Goal: Information Seeking & Learning: Learn about a topic

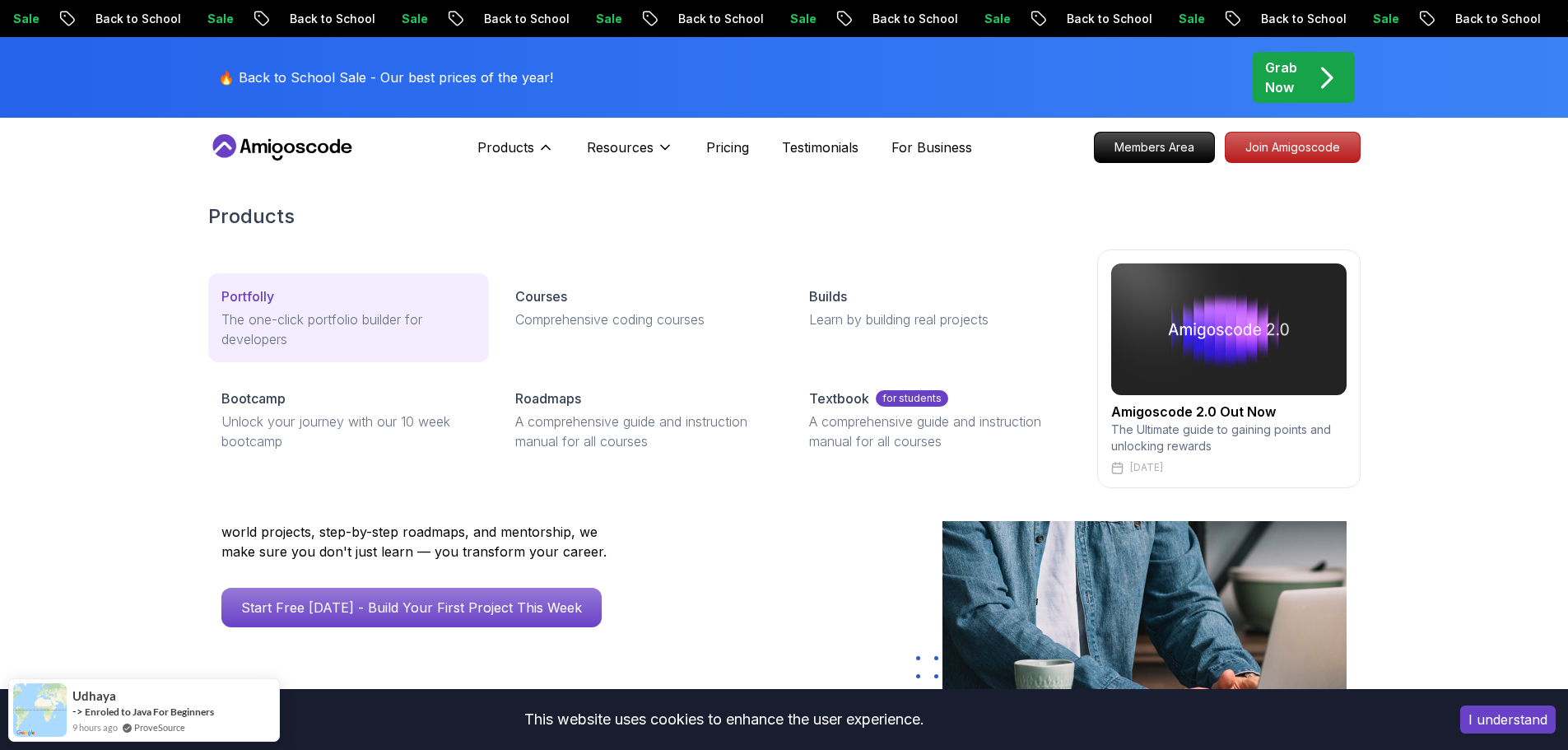
click at [325, 310] on p "The one-click portfolio builder for developers" at bounding box center [348, 329] width 254 height 39
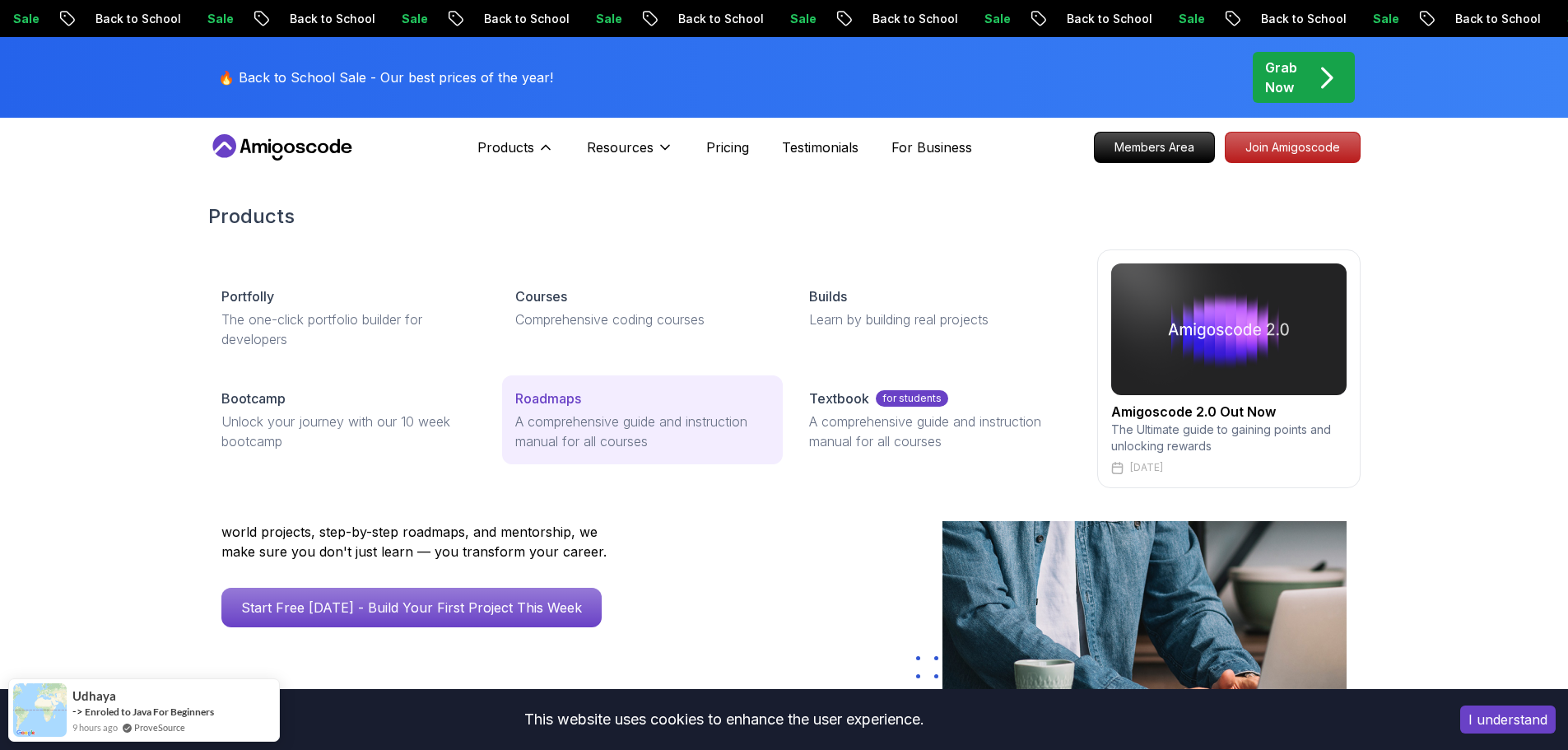
click at [564, 406] on p "Roadmaps" at bounding box center [548, 399] width 66 height 20
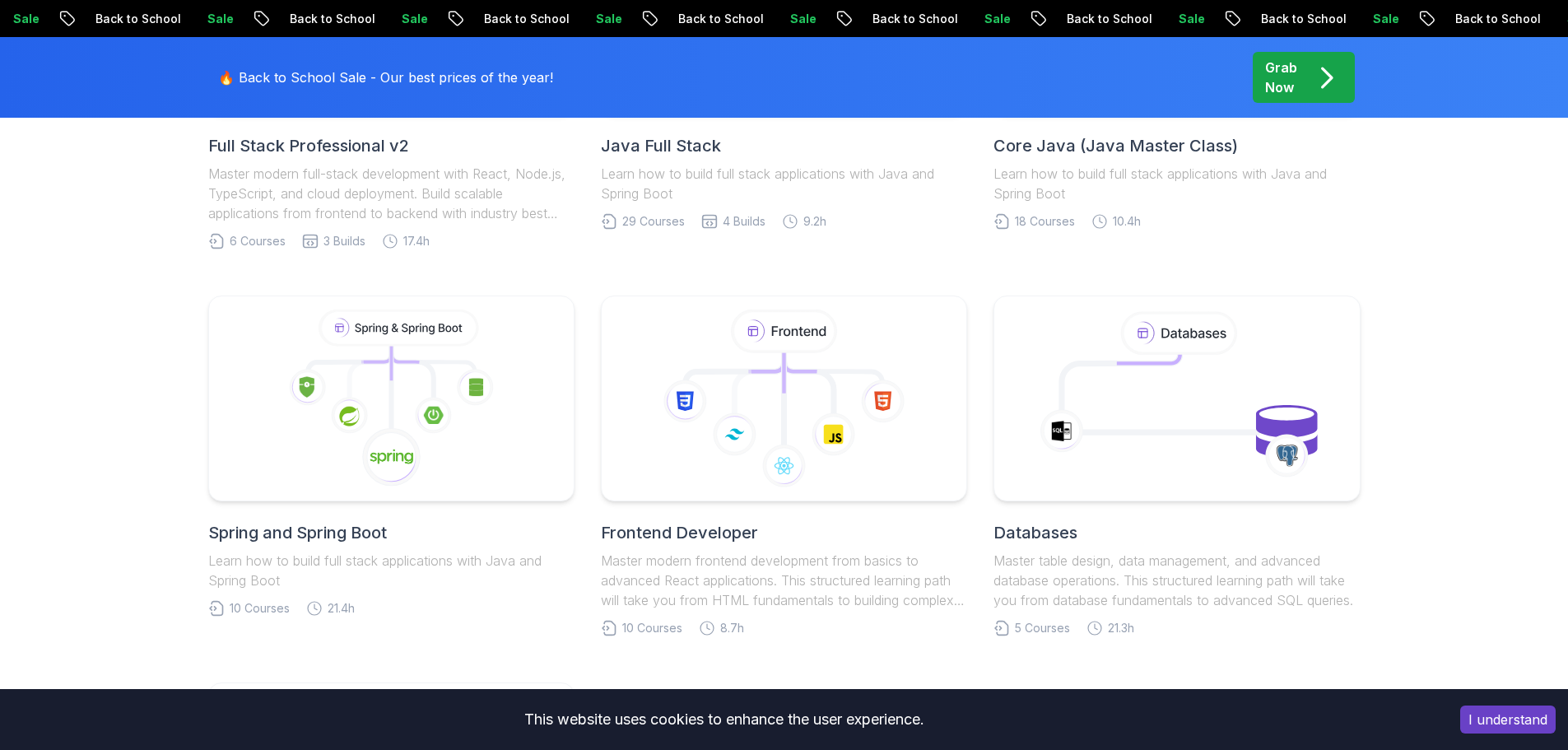
scroll to position [412, 0]
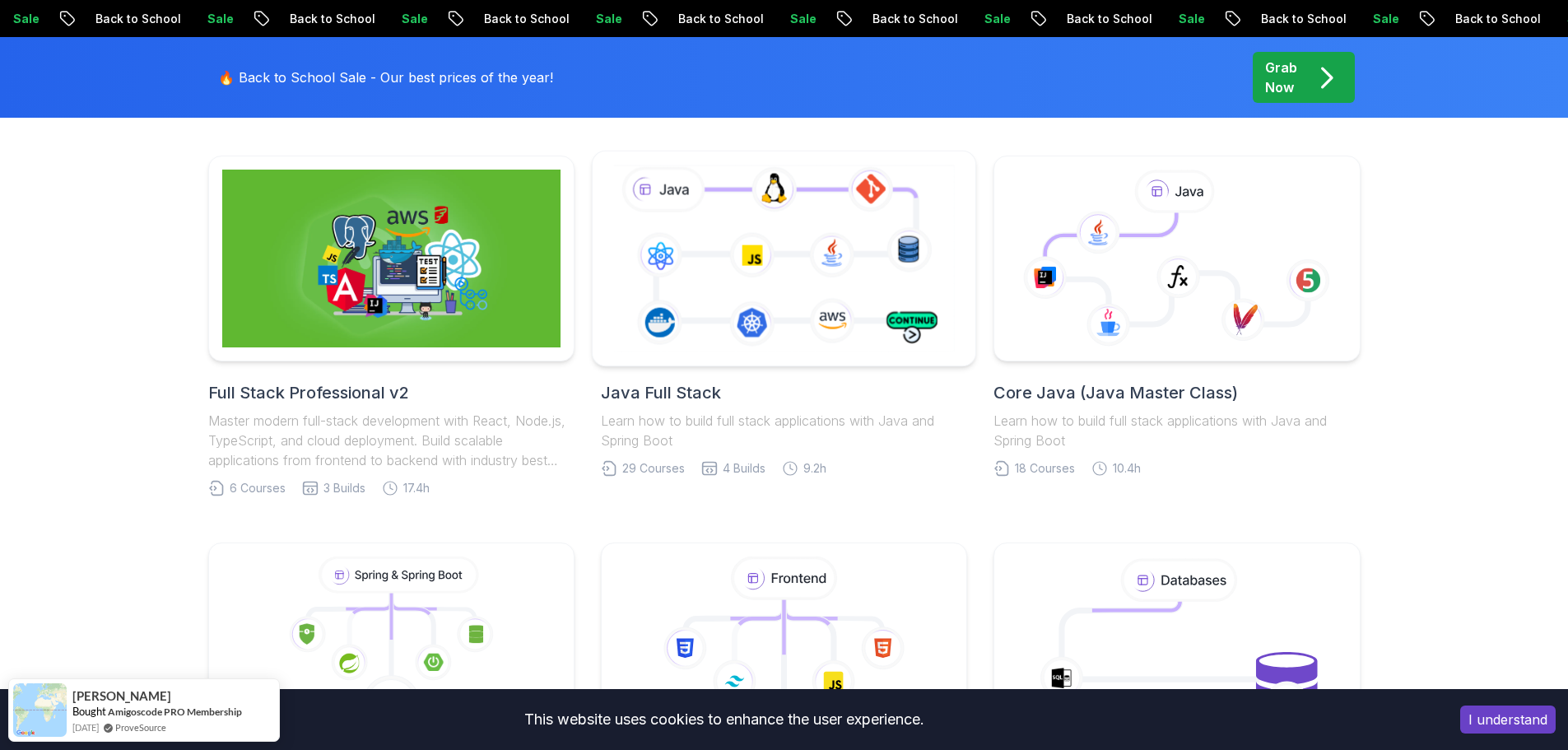
click at [716, 329] on icon at bounding box center [784, 258] width 348 height 193
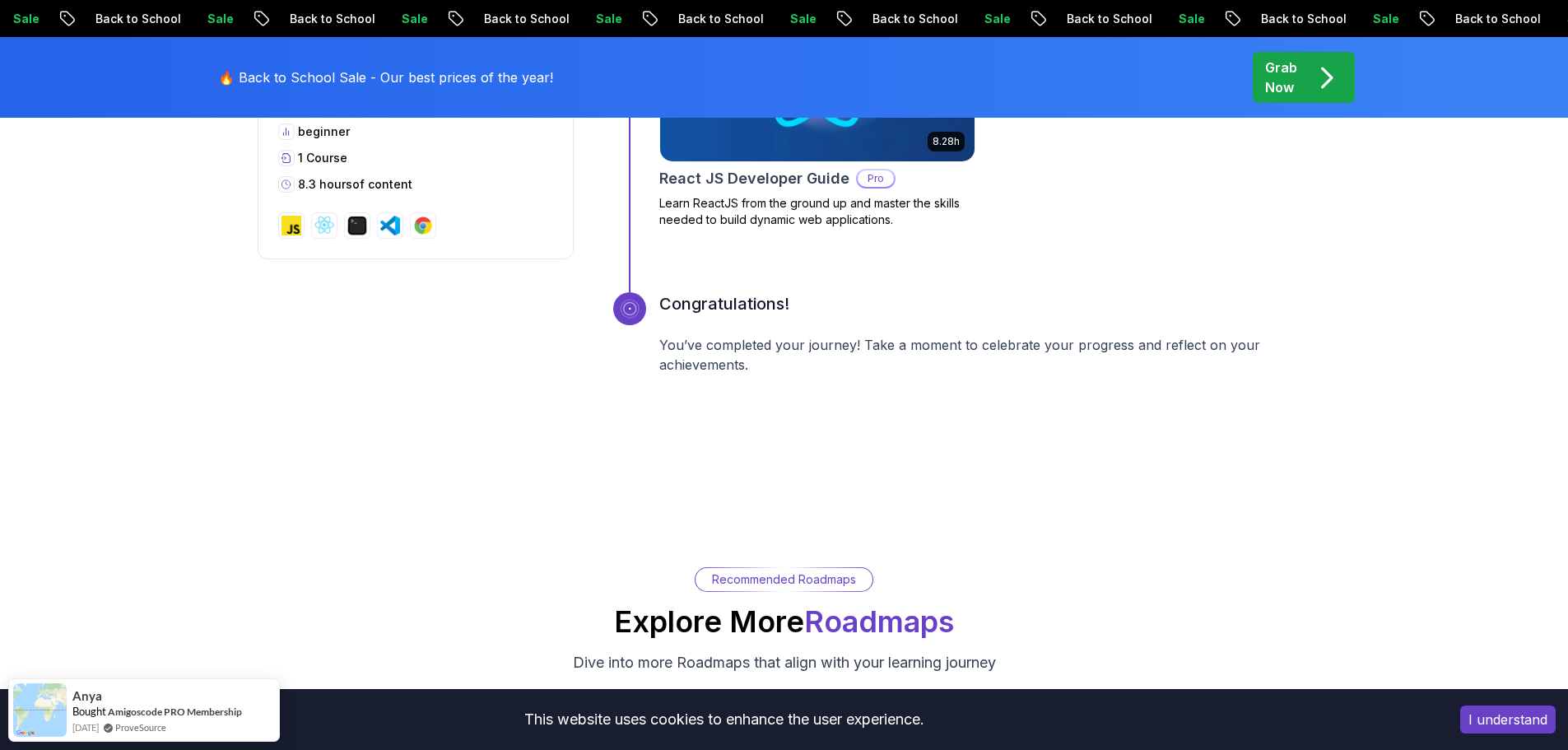
scroll to position [6665, 0]
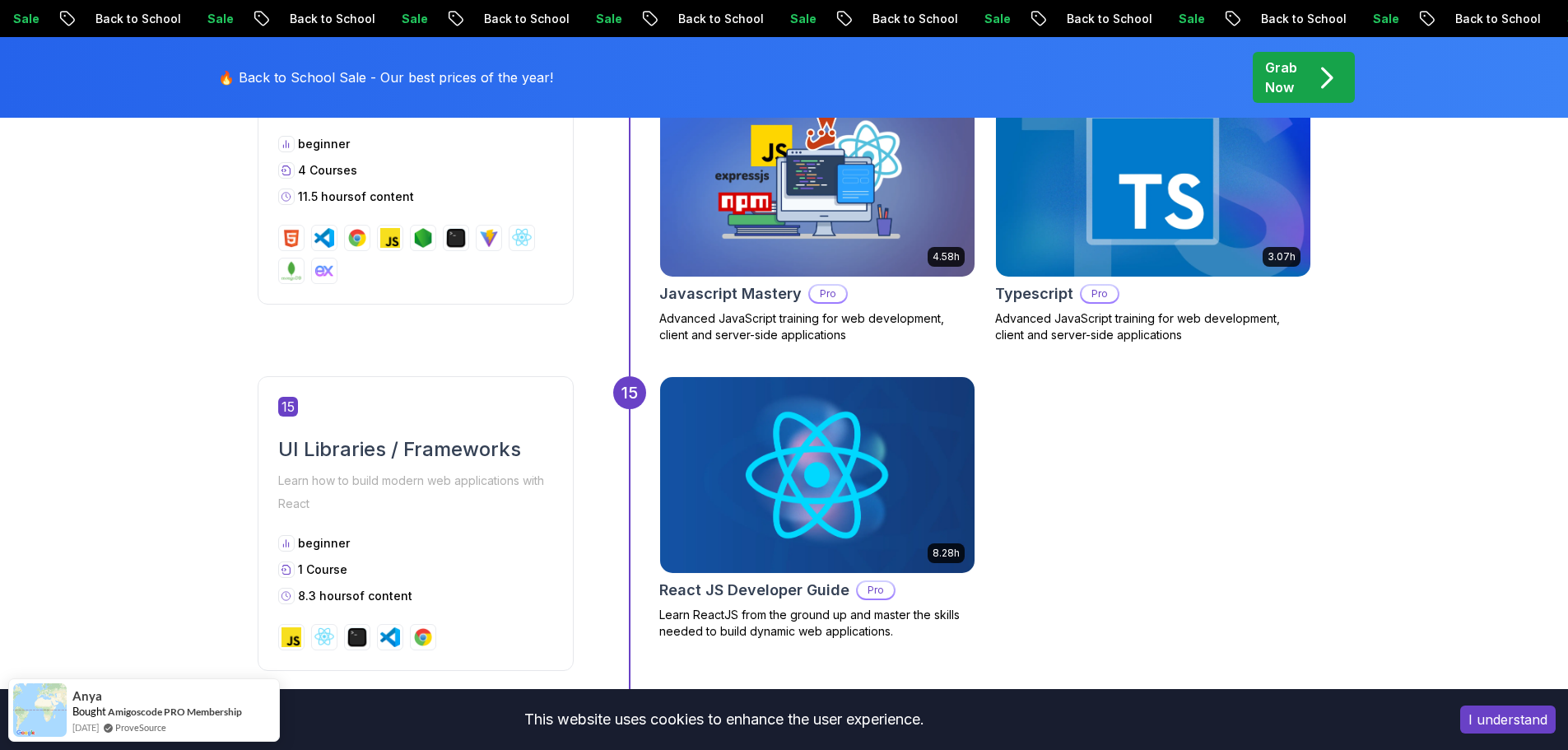
click at [1311, 64] on icon "pre-order" at bounding box center [1326, 78] width 32 height 32
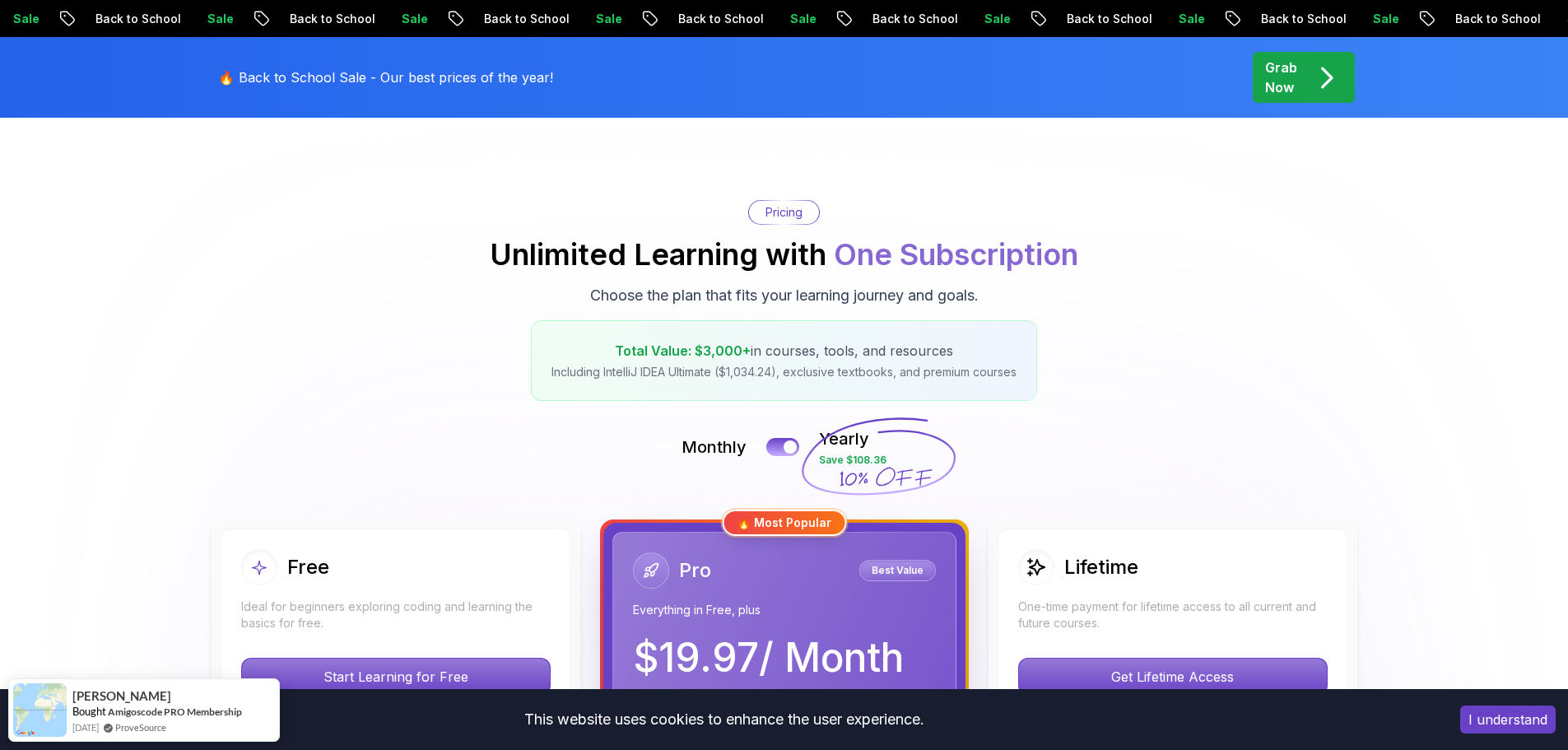
scroll to position [247, 0]
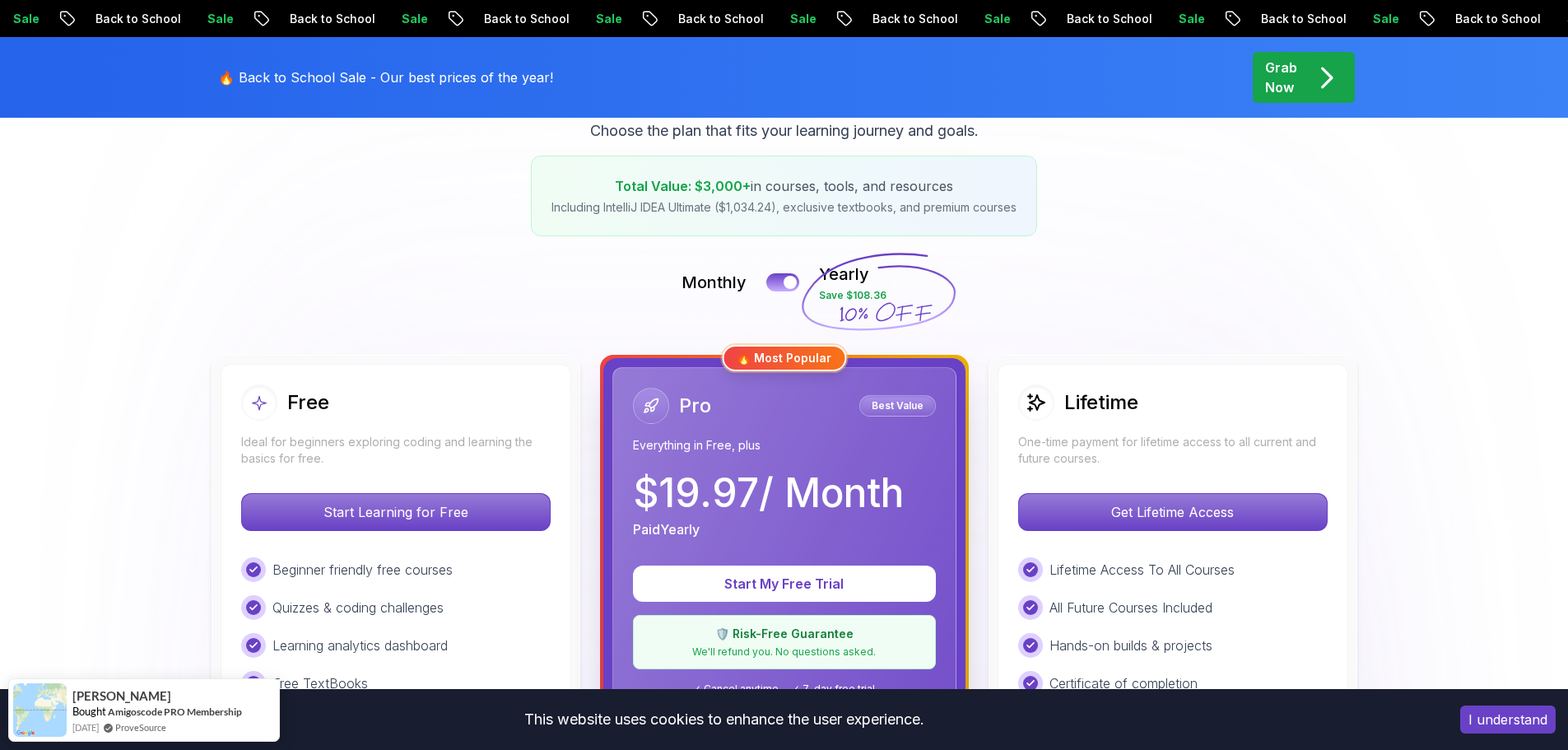
click at [378, 412] on div "Free" at bounding box center [396, 402] width 310 height 36
click at [435, 518] on p "Start Learning for Free" at bounding box center [395, 511] width 292 height 35
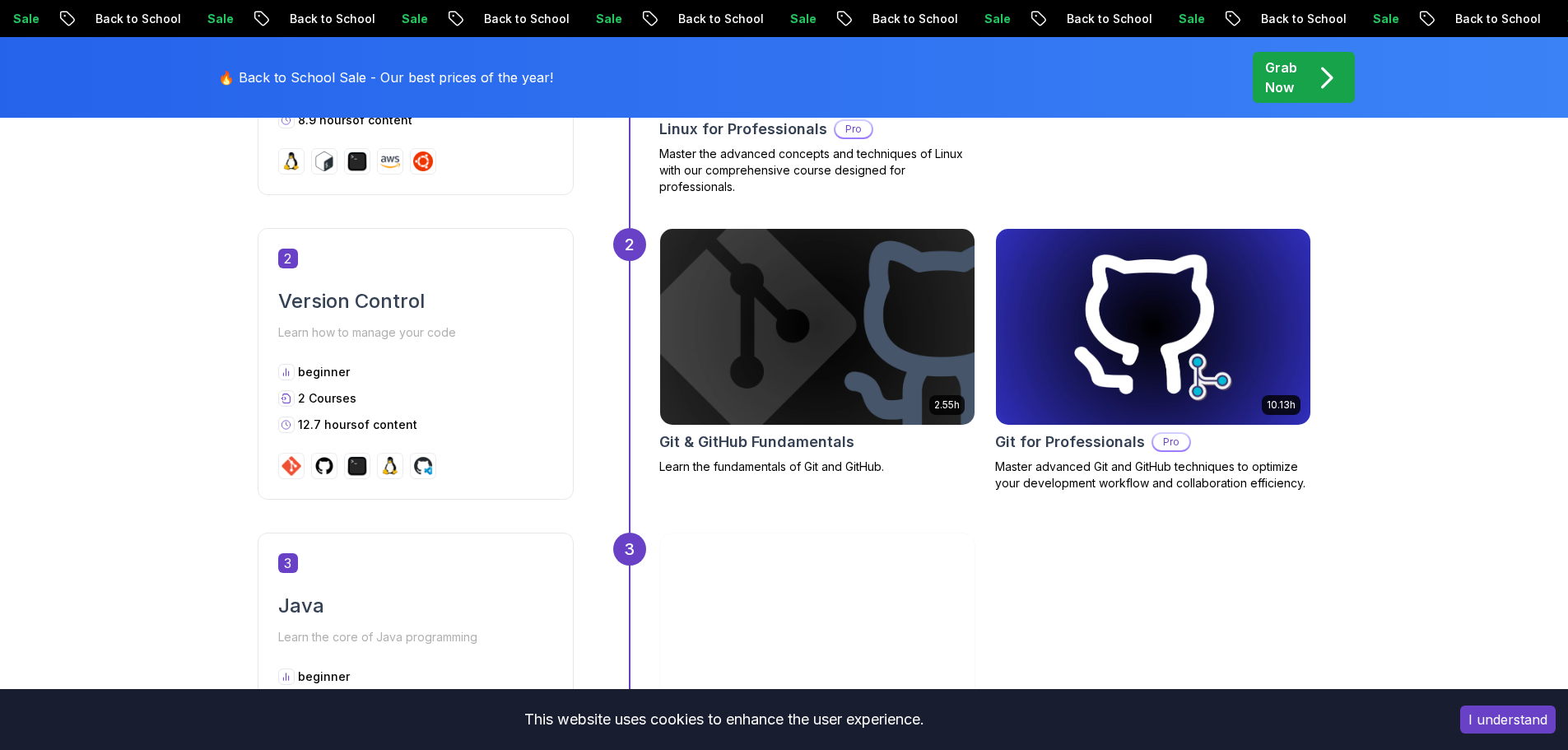
scroll to position [823, 0]
